Goal: Check status: Check status

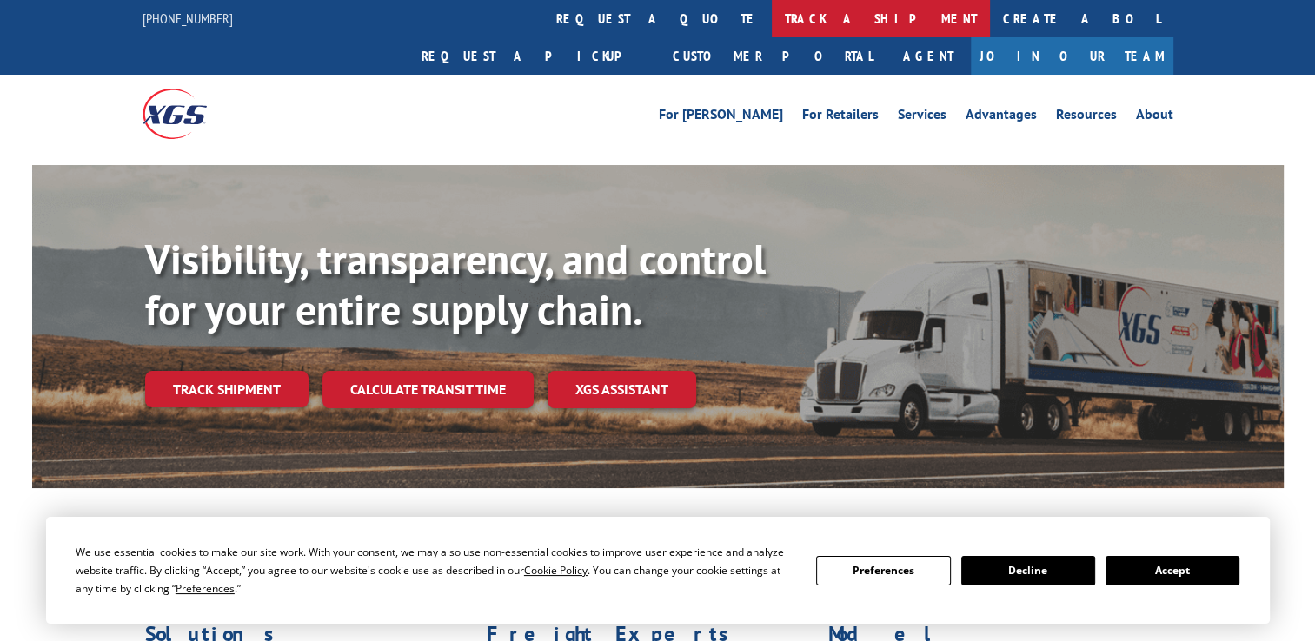
click at [772, 19] on link "track a shipment" at bounding box center [881, 18] width 218 height 37
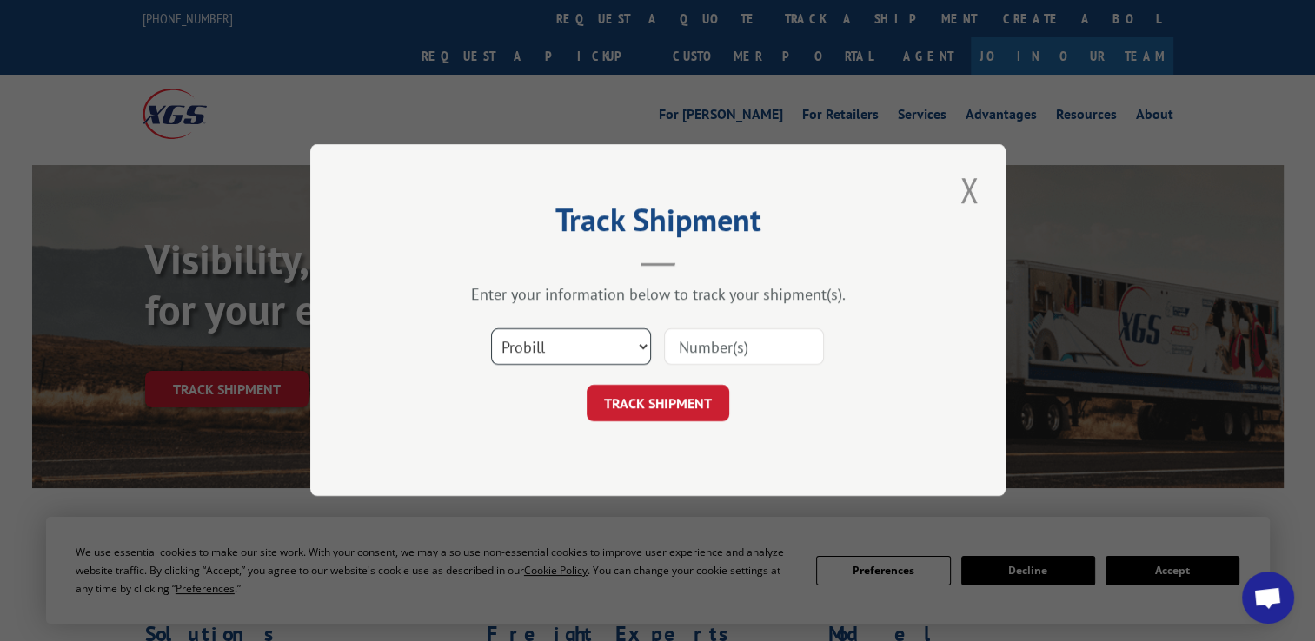
click at [646, 356] on select "Select category... Probill BOL PO" at bounding box center [571, 347] width 160 height 37
select select "bol"
click at [491, 329] on select "Select category... Probill BOL PO" at bounding box center [571, 347] width 160 height 37
click at [726, 342] on input at bounding box center [744, 347] width 160 height 37
paste input "BG992652925 Carrier: Xpress Global Systems PRO: Pickup"
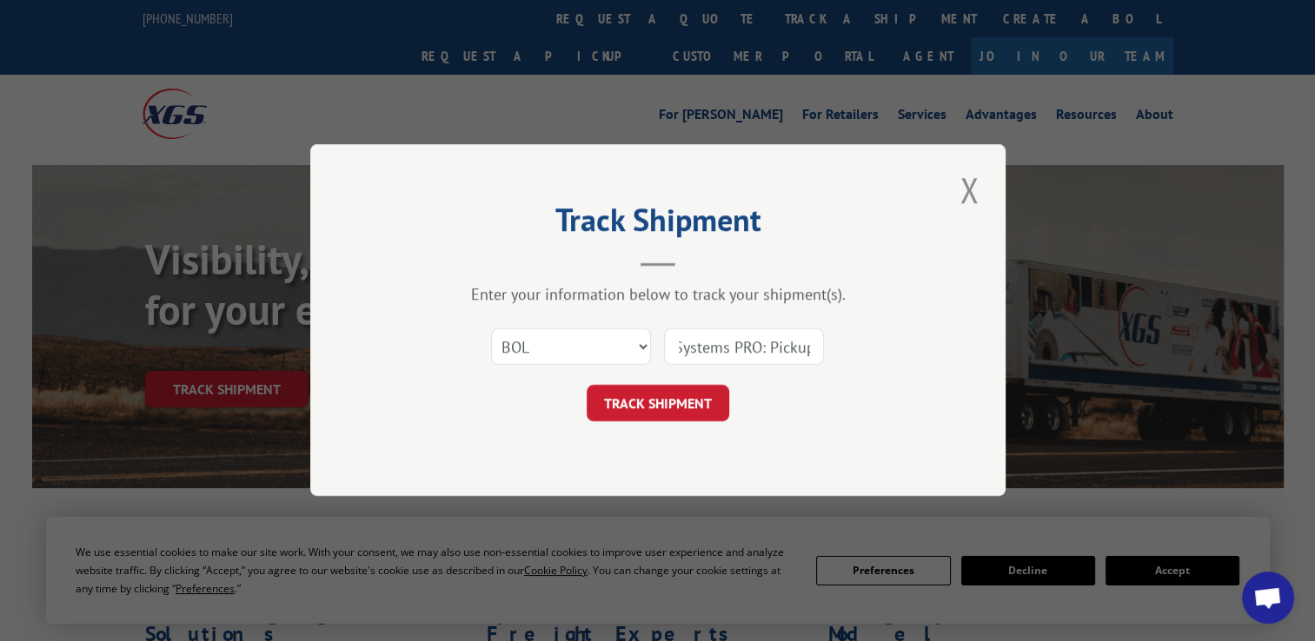
scroll to position [0, 254]
drag, startPoint x: 681, startPoint y: 352, endPoint x: 899, endPoint y: 359, distance: 218.3
click at [891, 358] on div "Select category... Probill BOL PO BG992652925 Carrier: Xpress Global Systems PR…" at bounding box center [658, 347] width 522 height 57
type input "BG992652925"
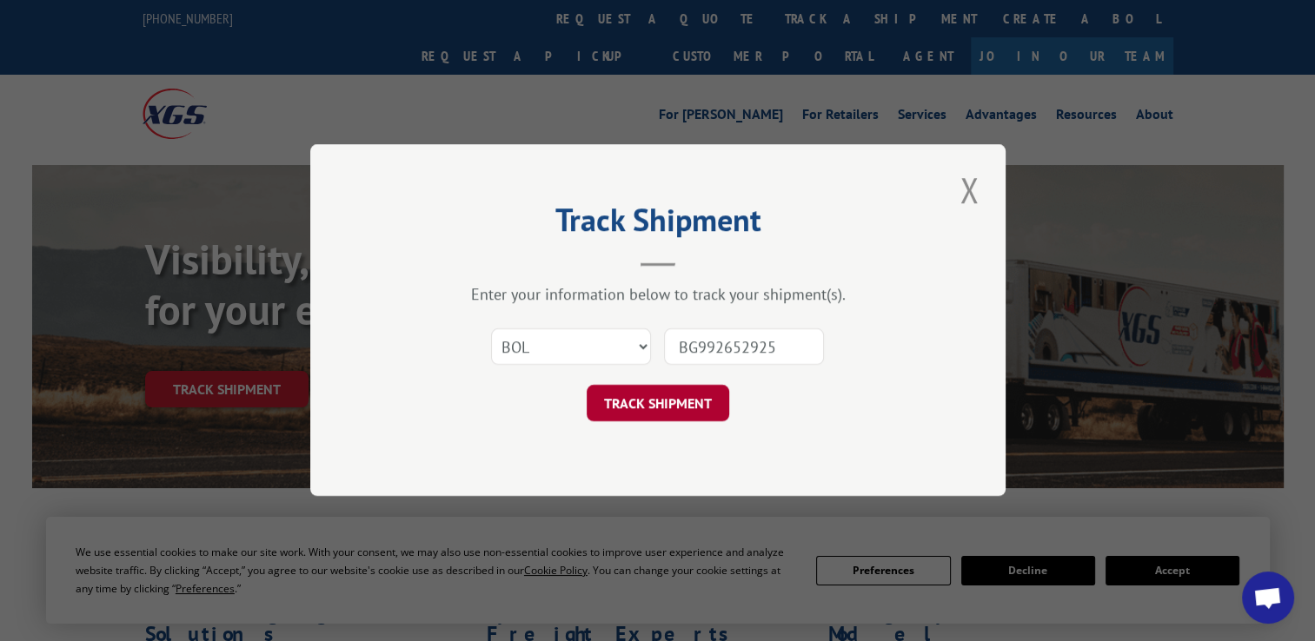
click at [706, 402] on button "TRACK SHIPMENT" at bounding box center [658, 404] width 143 height 37
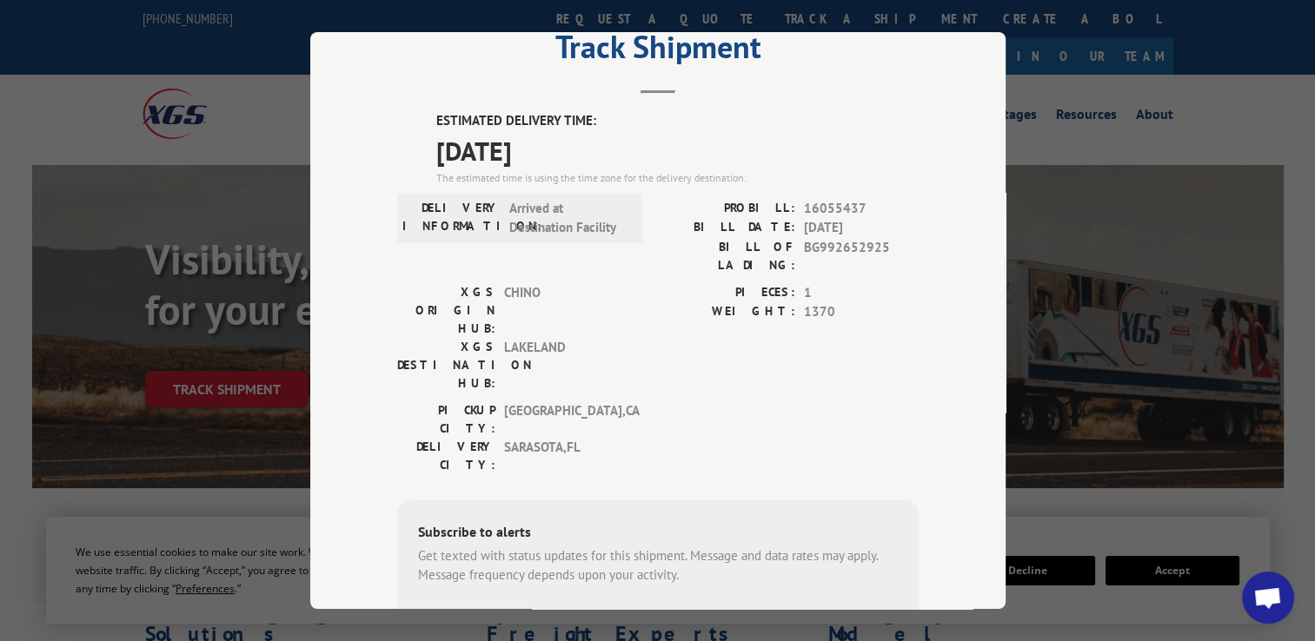
scroll to position [87, 0]
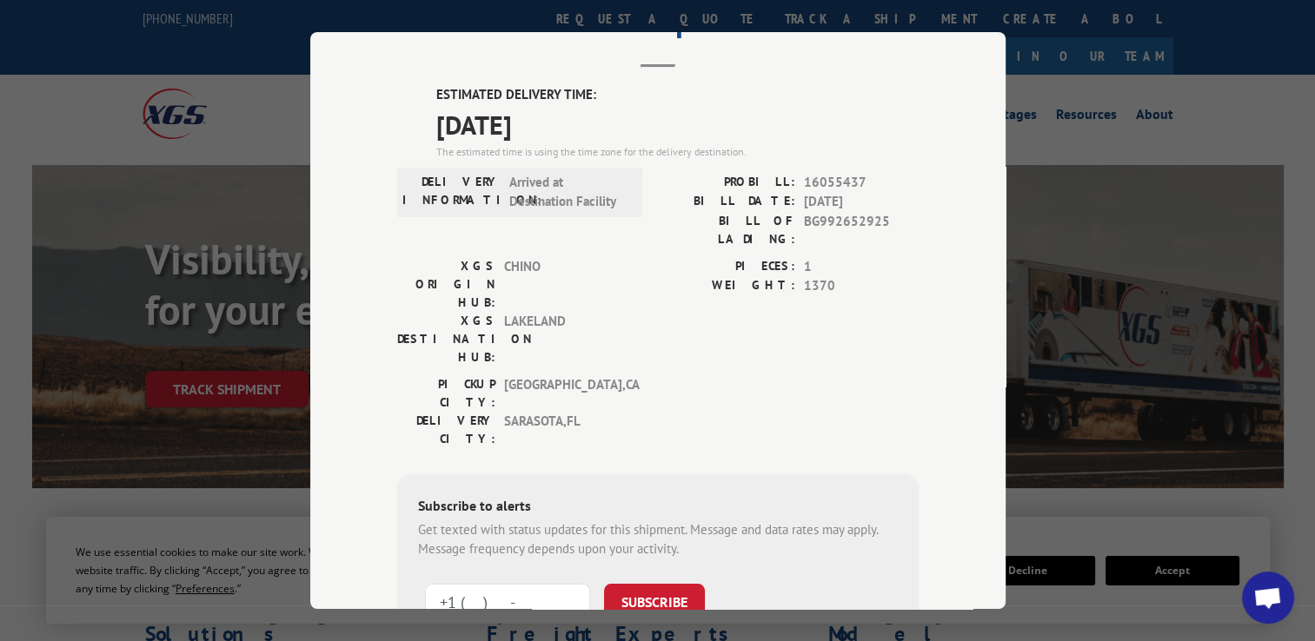
click at [479, 583] on input "+1 (___) ___-____" at bounding box center [507, 601] width 165 height 37
click at [455, 583] on input "+1 (625) 001-79__" at bounding box center [507, 601] width 165 height 37
drag, startPoint x: 458, startPoint y: 499, endPoint x: 570, endPoint y: 511, distance: 112.8
click at [570, 583] on input "+1 (625) 001-79__" at bounding box center [507, 601] width 165 height 37
type input "[PHONE_NUMBER]"
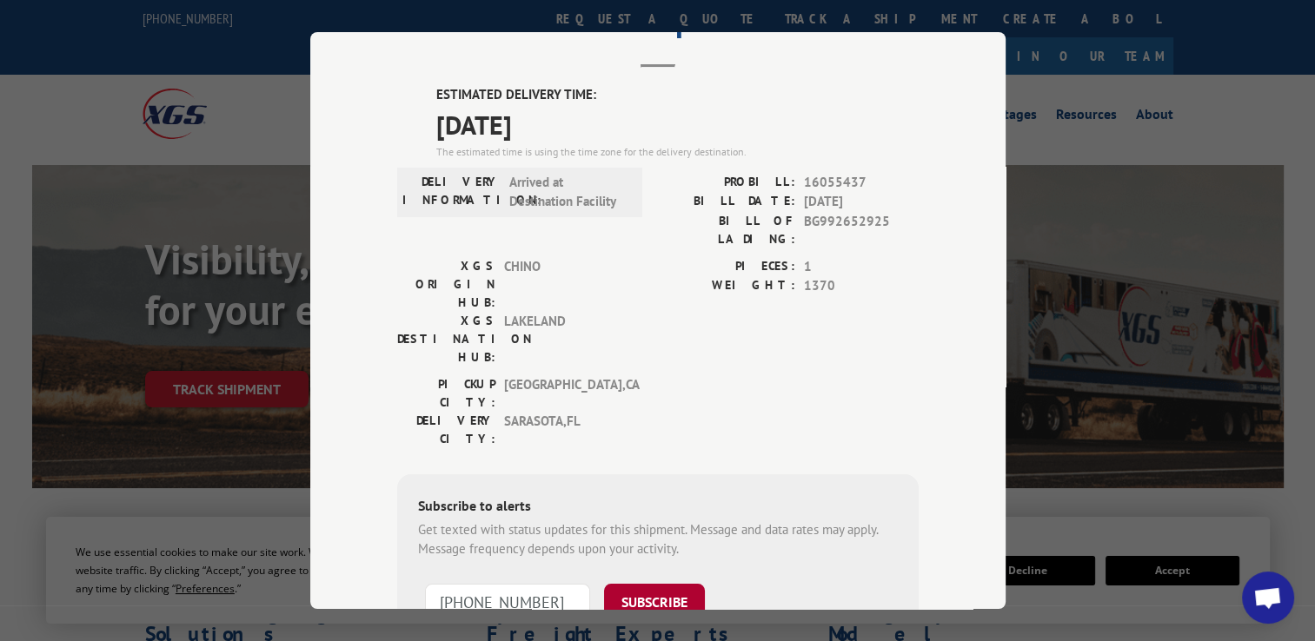
click at [648, 583] on button "SUBSCRIBE" at bounding box center [654, 601] width 101 height 37
click at [1110, 119] on div "Track Shipment ESTIMATED DELIVERY TIME: [DATE] The estimated time is using the …" at bounding box center [657, 320] width 1315 height 641
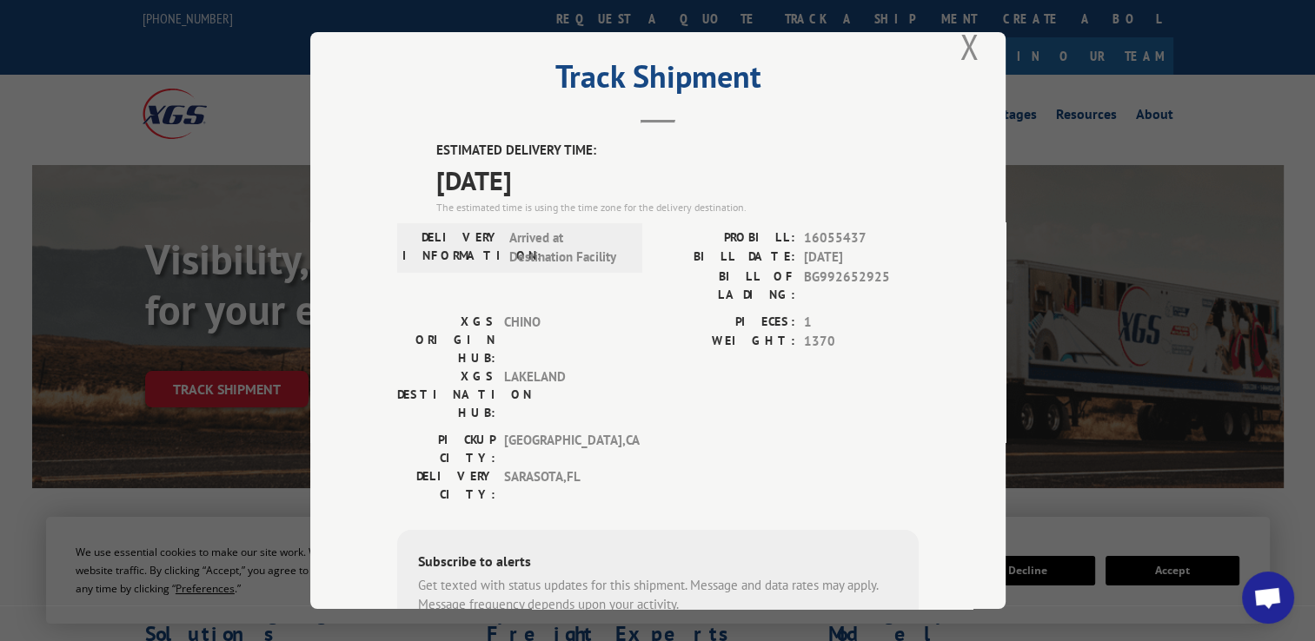
scroll to position [0, 0]
